Goal: Information Seeking & Learning: Understand process/instructions

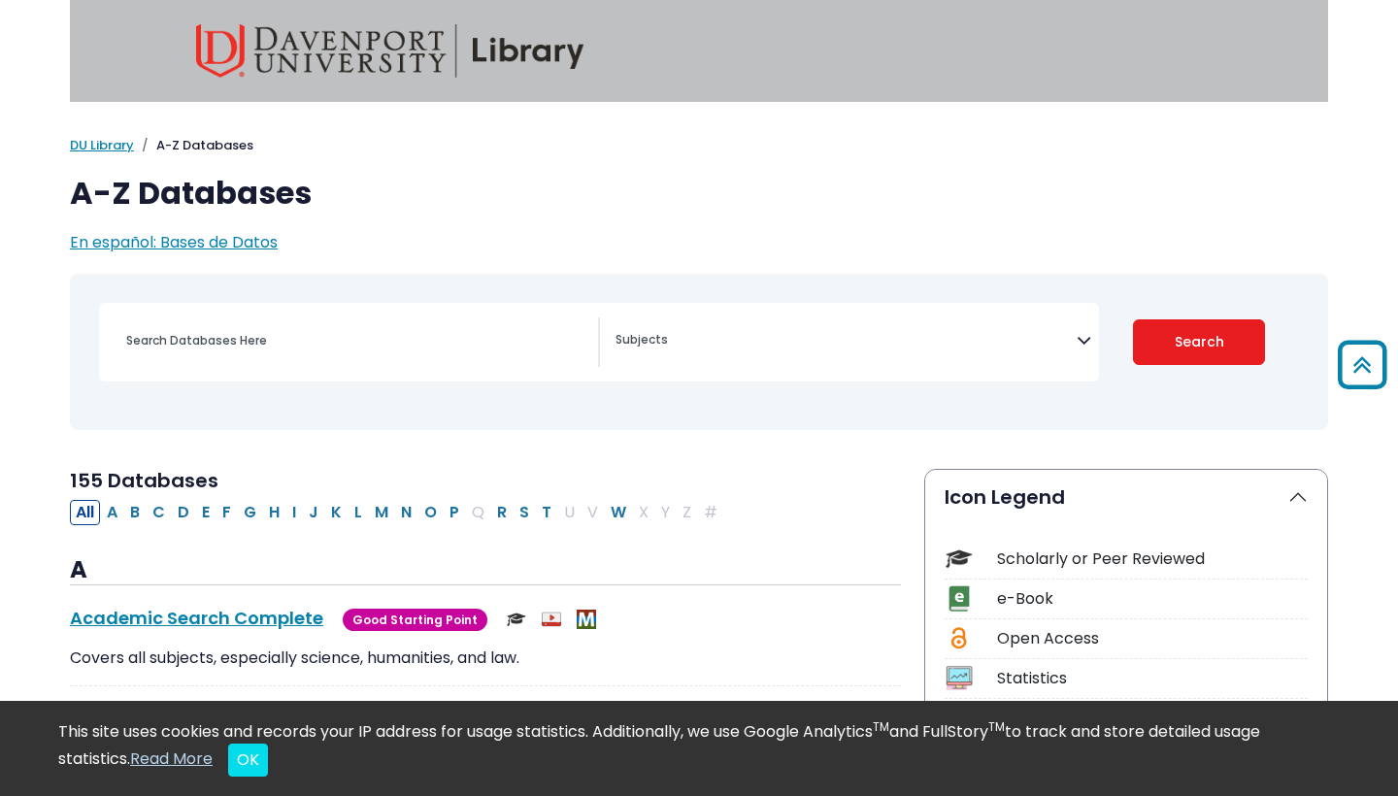
select select "Database Subject Filter"
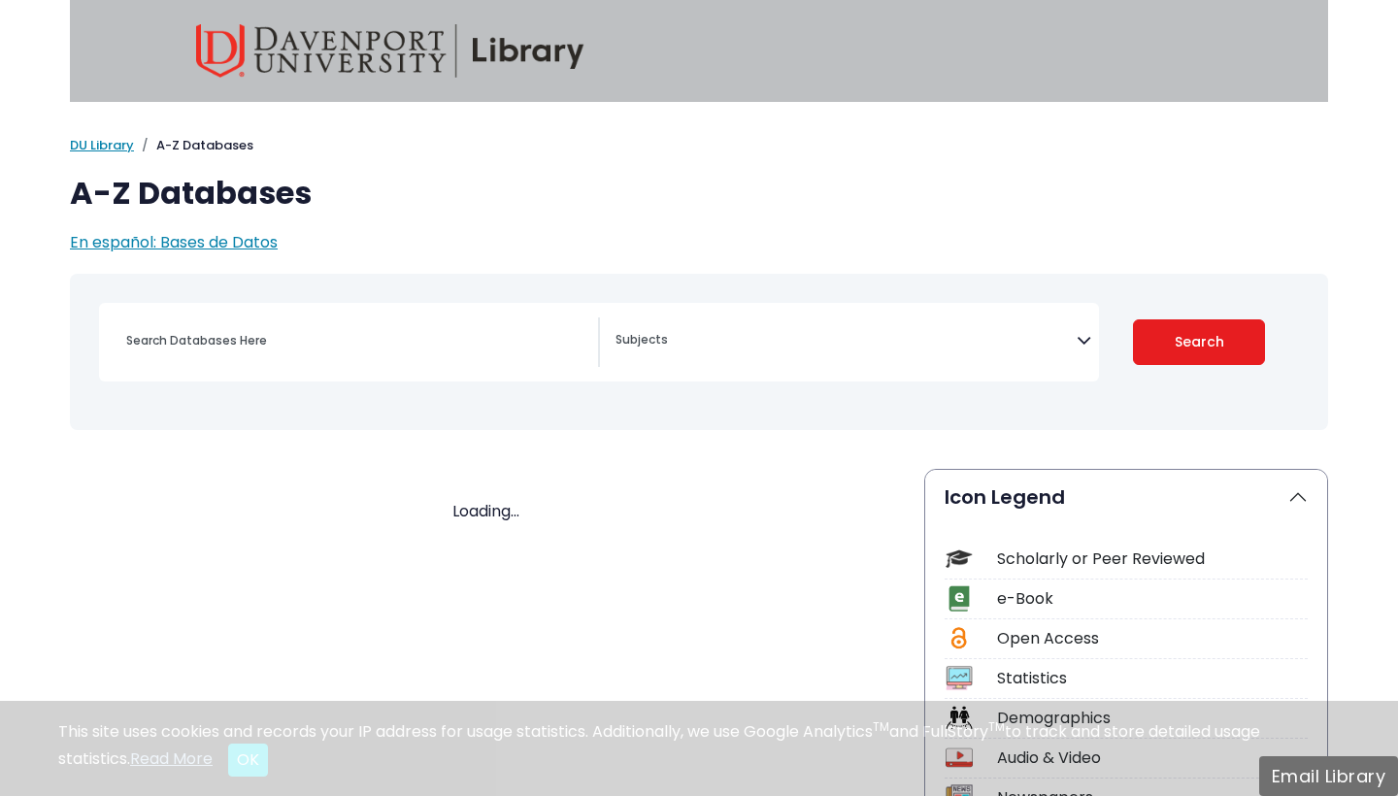
select select "Database Subject Filter"
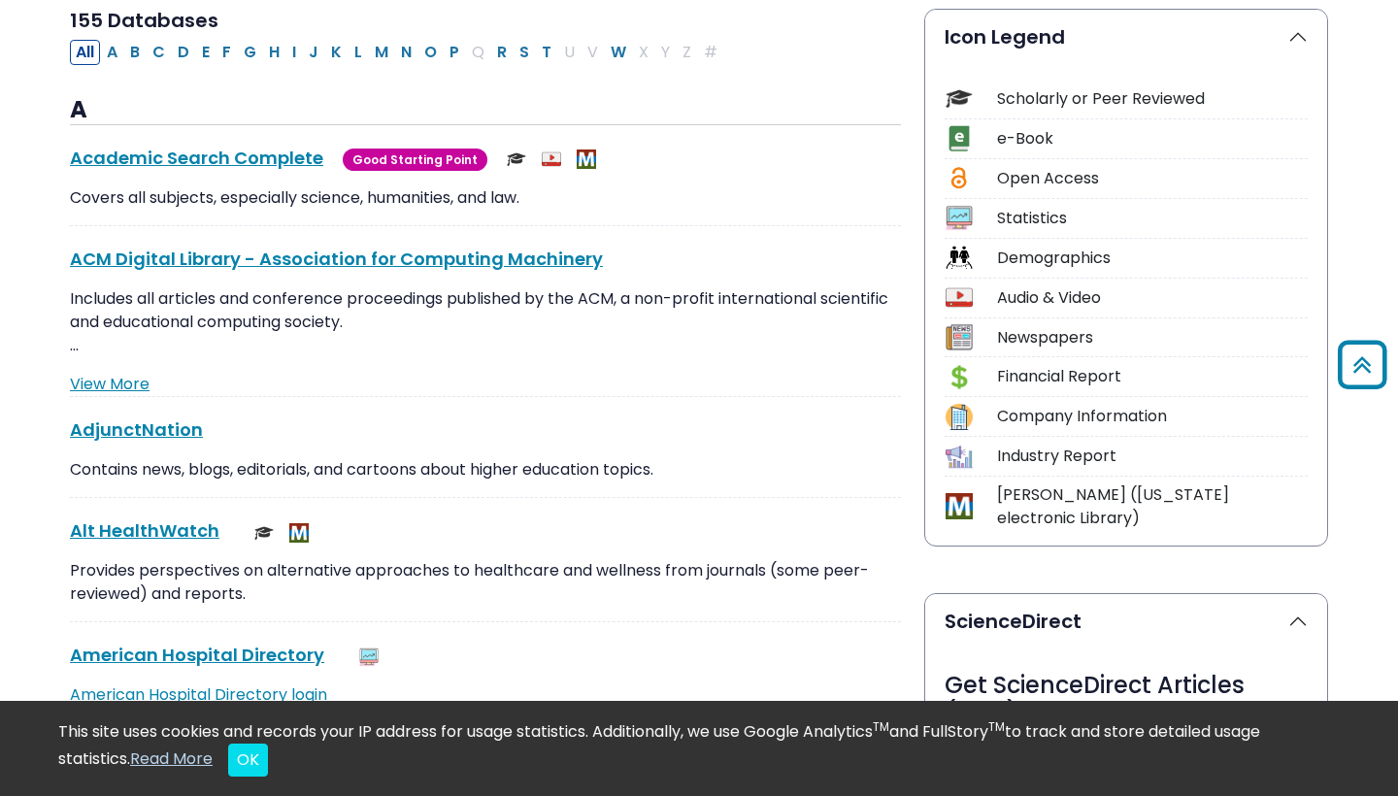
scroll to position [460, 0]
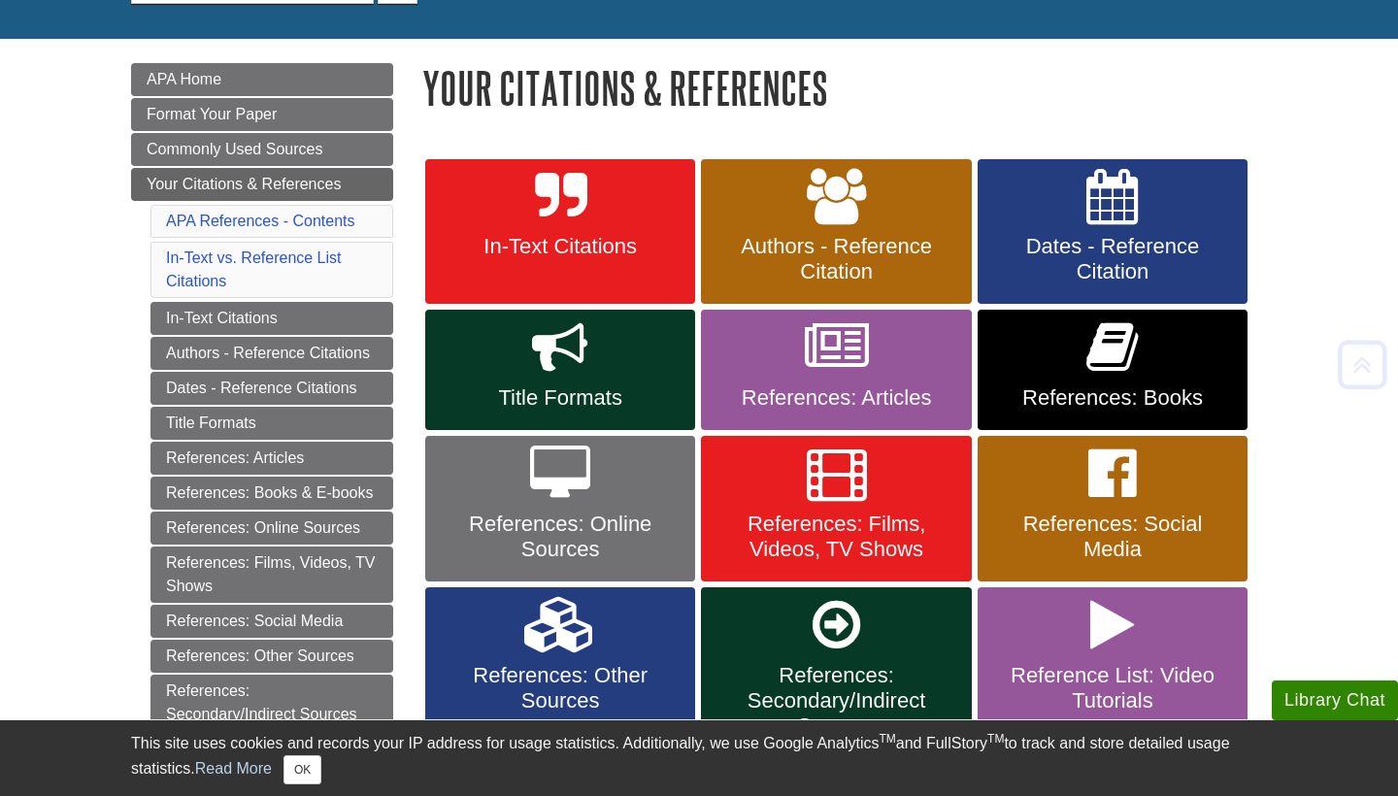
scroll to position [232, 0]
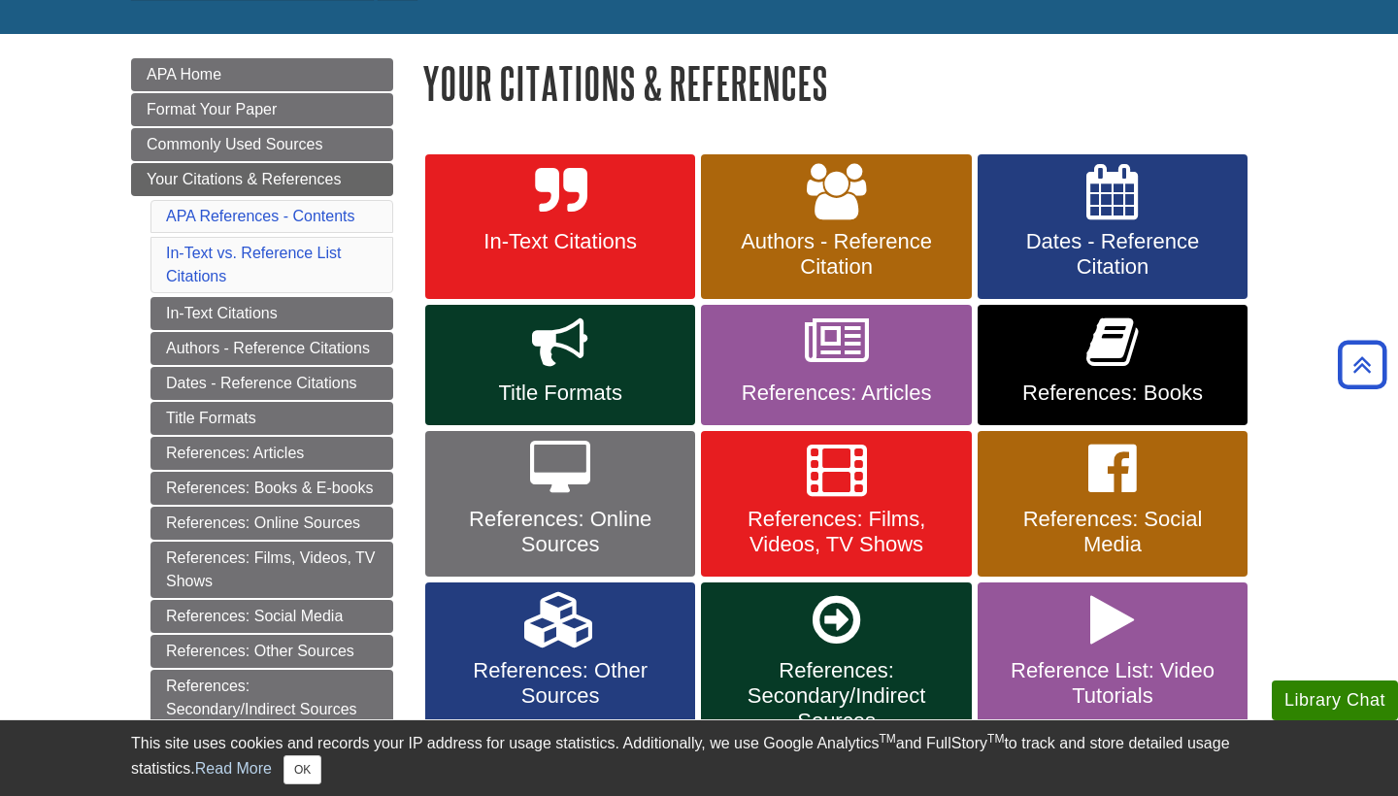
click at [609, 198] on link "In-Text Citations" at bounding box center [560, 227] width 270 height 146
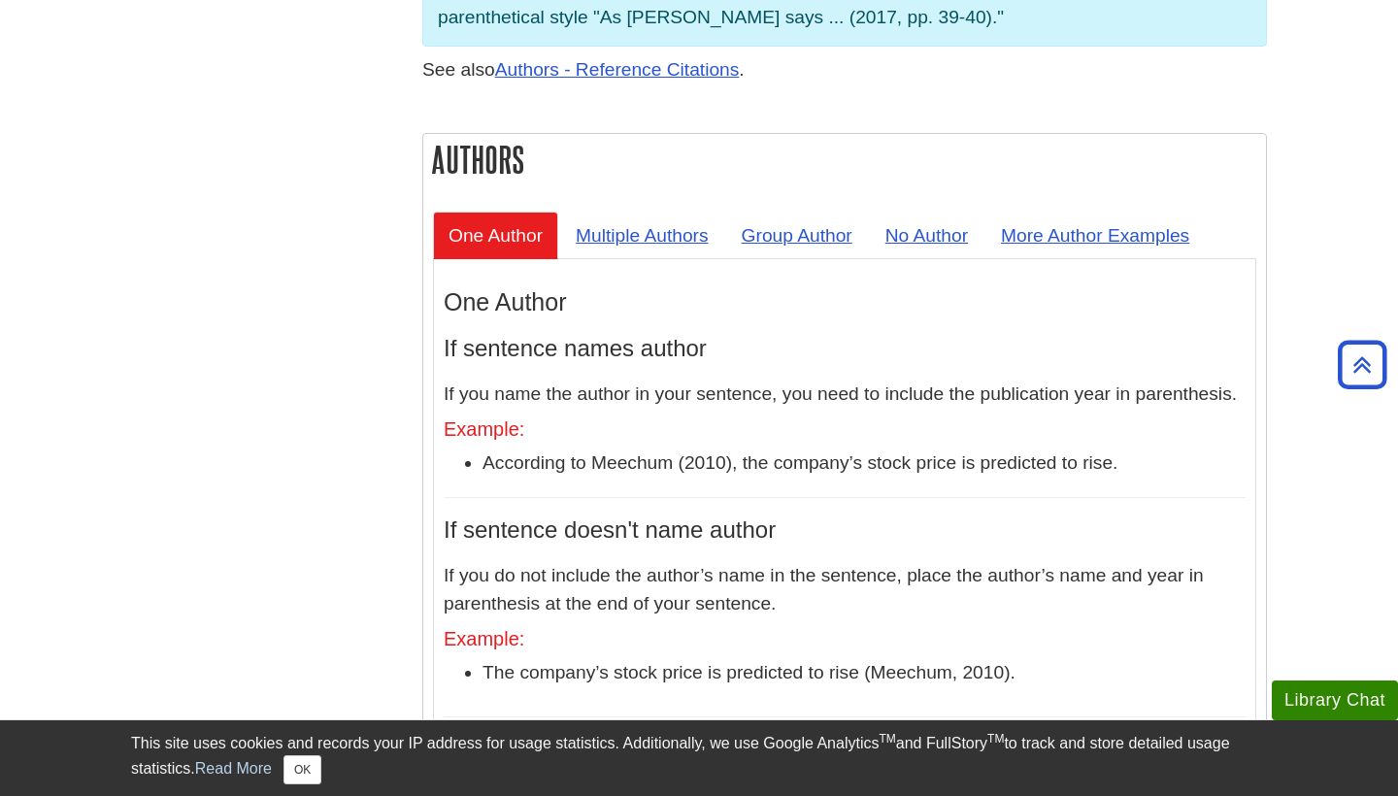
scroll to position [1707, 0]
click at [683, 211] on link "Multiple Authors" at bounding box center [642, 235] width 164 height 48
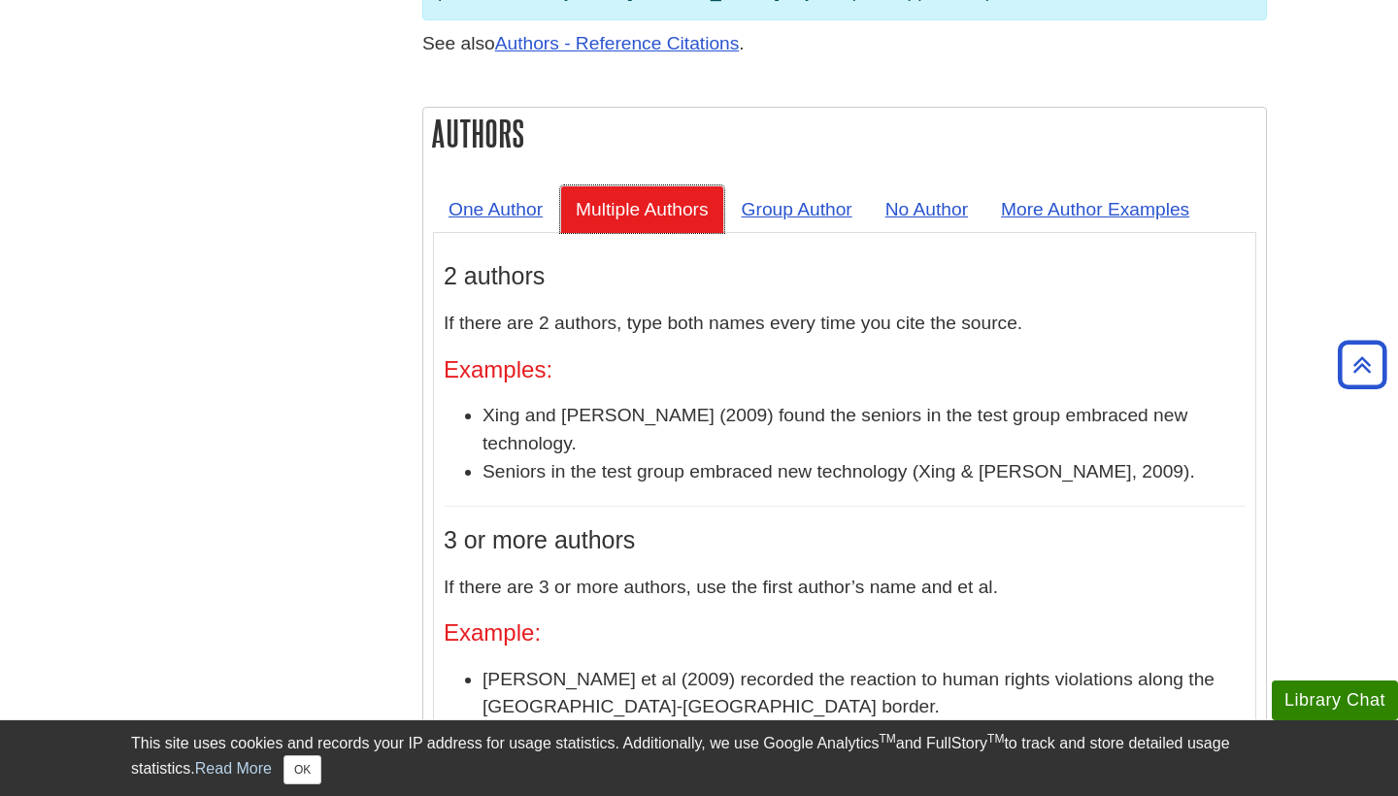
scroll to position [1736, 0]
